Goal: Find specific fact: Find specific fact

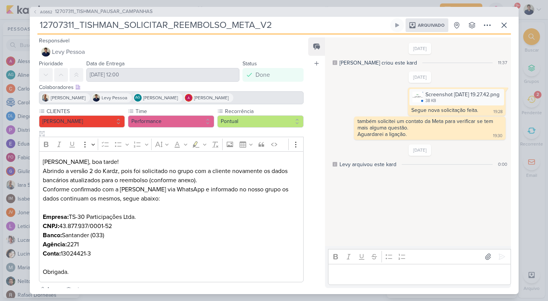
click at [94, 216] on p "Empresa: TS-30 Participações Ltda. CNPJ: 43.877.937/0001-52 Banco: Santander (0…" at bounding box center [171, 244] width 257 height 64
drag, startPoint x: 135, startPoint y: 218, endPoint x: 71, endPoint y: 218, distance: 64.1
click at [71, 218] on p "Empresa: TS-30 Participações Ltda. CNPJ: 43.877.937/0001-52 Banco: Santander (0…" at bounding box center [171, 244] width 257 height 64
copy p "TS-30 Participações Ltda"
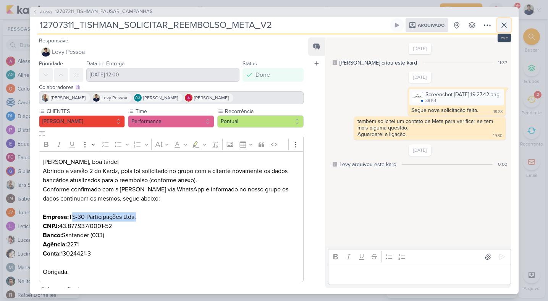
click at [504, 27] on icon at bounding box center [503, 25] width 9 height 9
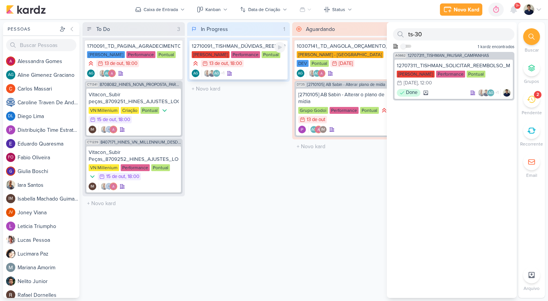
click at [278, 74] on div "AG +1 AG" at bounding box center [238, 73] width 93 height 8
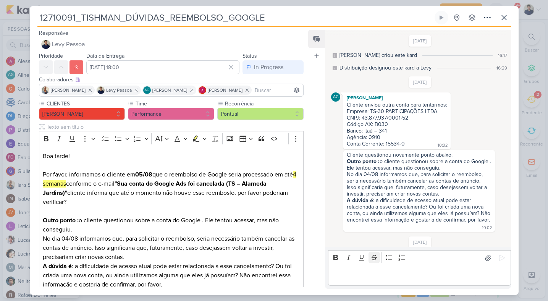
scroll to position [190, 0]
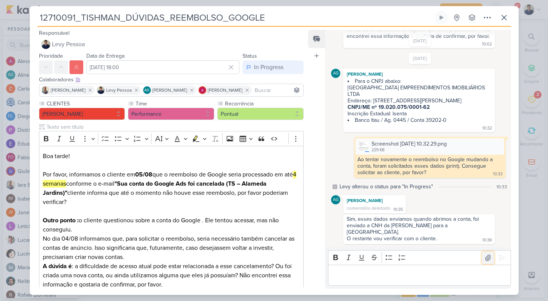
click at [491, 256] on button at bounding box center [488, 258] width 12 height 12
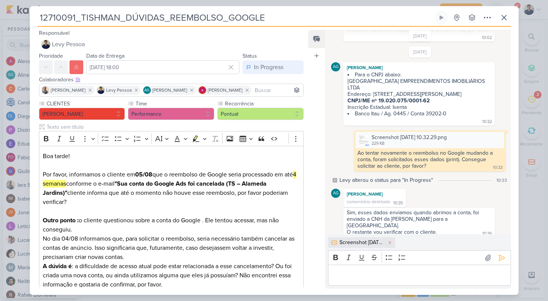
scroll to position [203, 0]
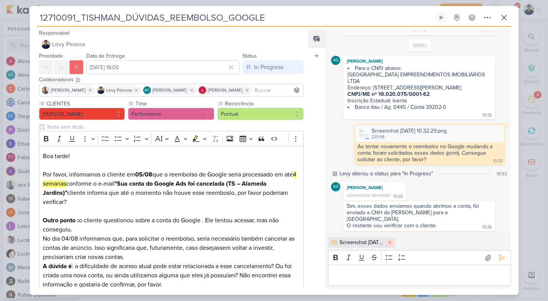
click at [391, 243] on icon at bounding box center [390, 242] width 2 height 2
click at [395, 273] on p "Editor editing area: main" at bounding box center [419, 275] width 174 height 9
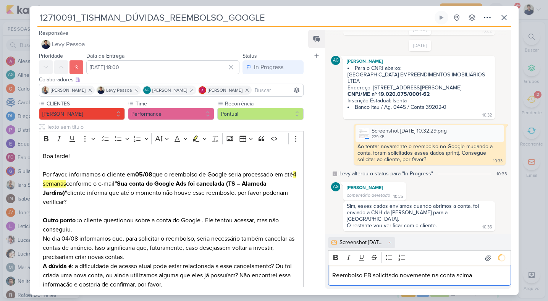
scroll to position [239, 0]
